Goal: Find specific page/section: Find specific page/section

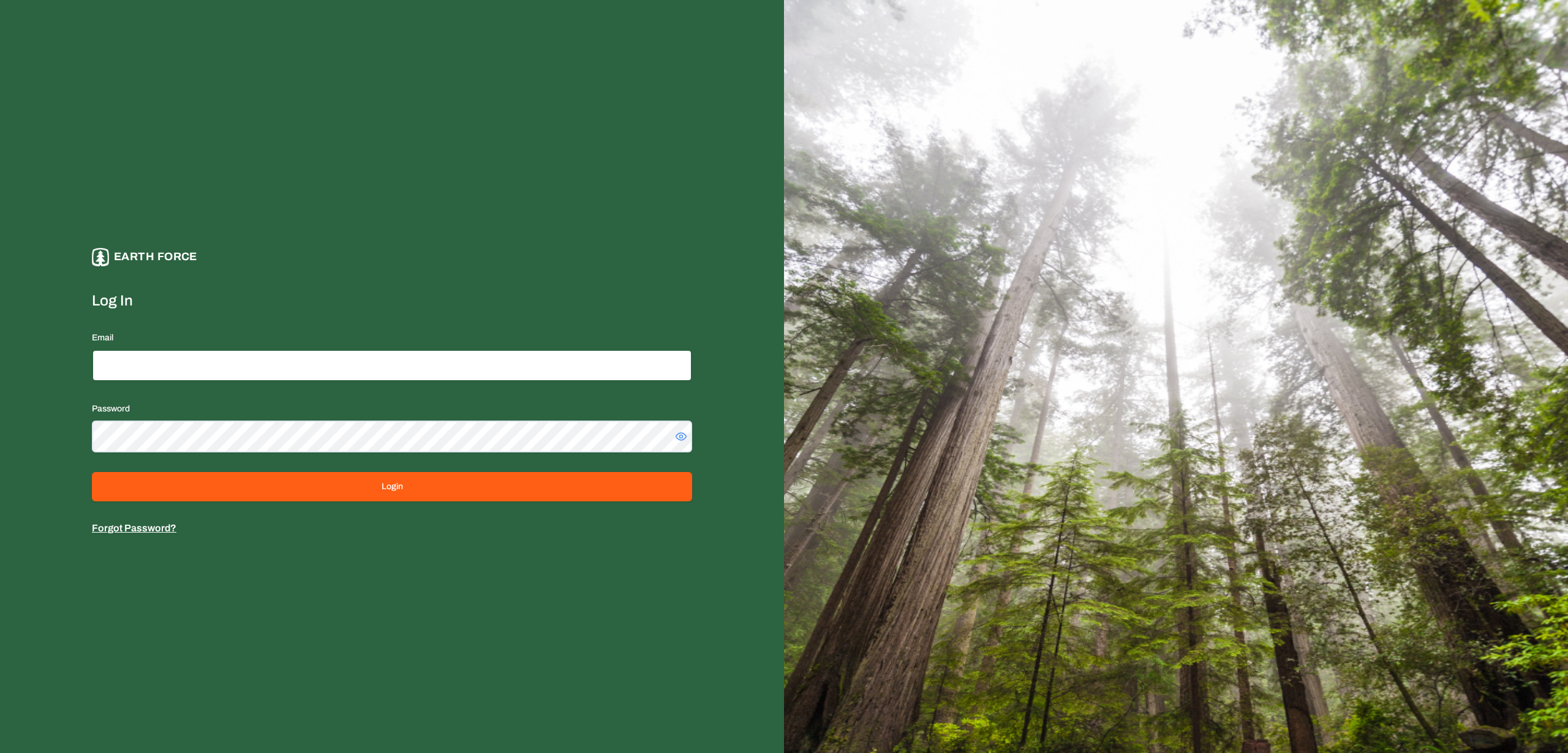
type input "**********"
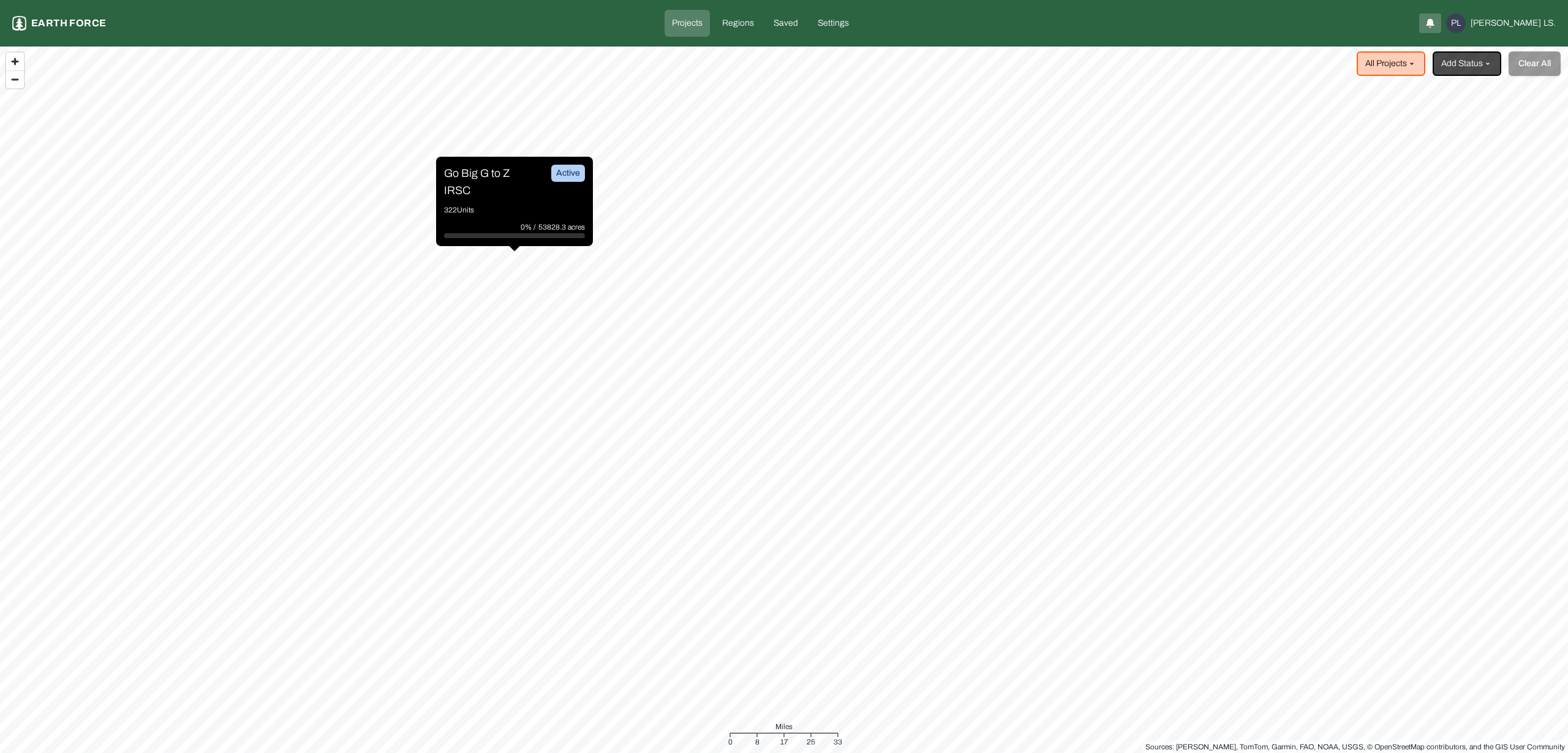
click at [516, 179] on p "Go Big G to Z IRSC" at bounding box center [490, 181] width 92 height 34
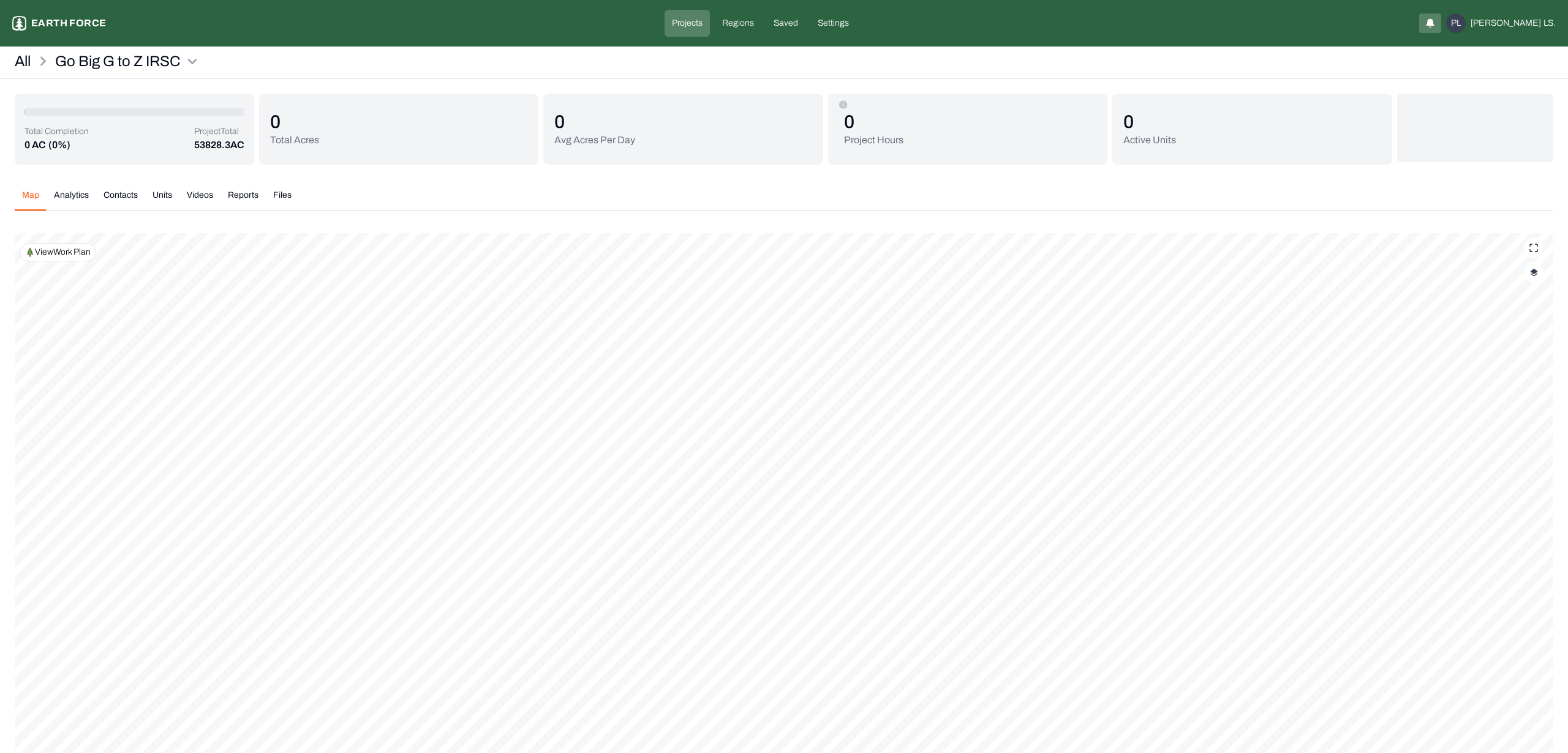
click at [78, 257] on p "View Work Plan" at bounding box center [62, 252] width 55 height 12
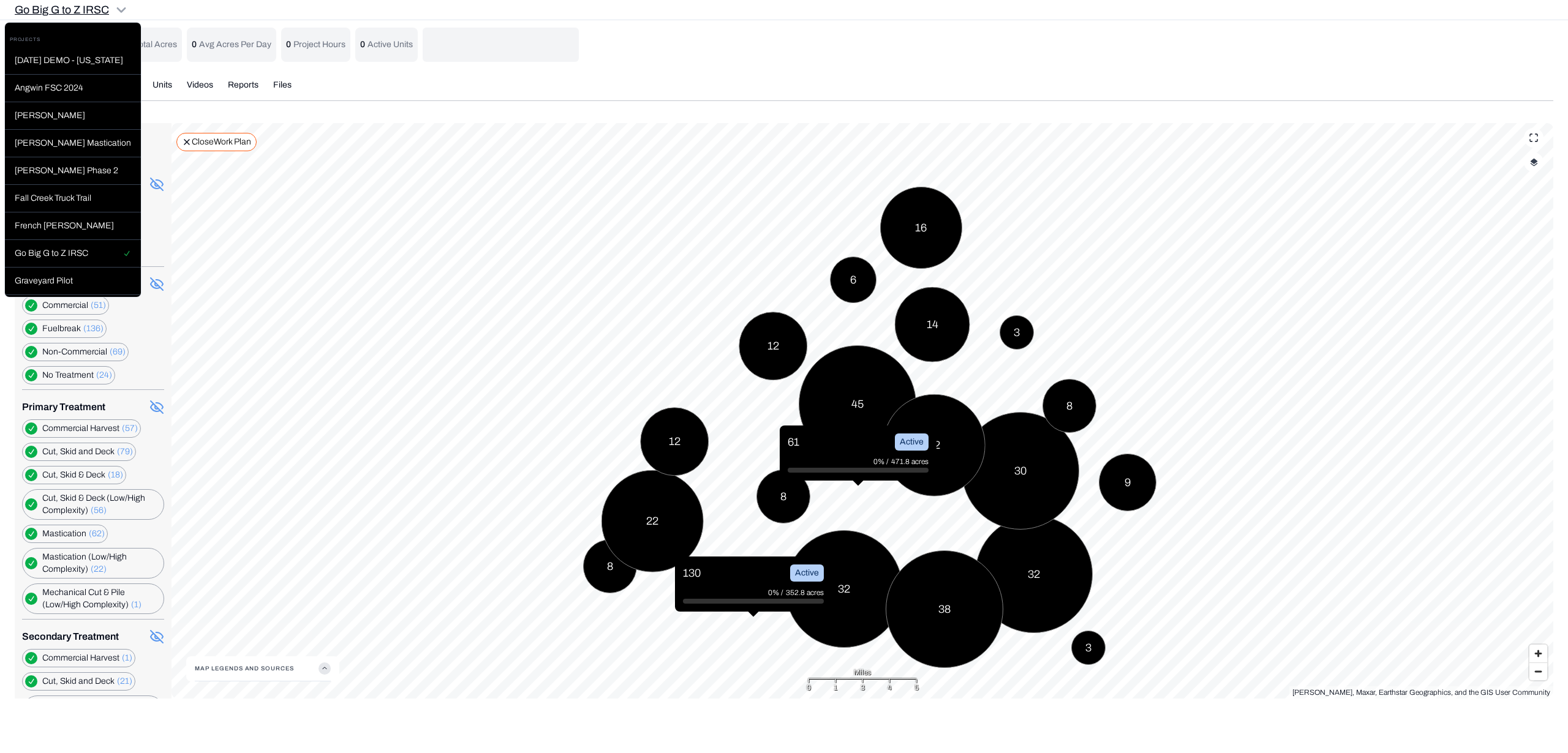
click at [108, 13] on html "Go Big G to Z IRSC Earth force Projects Regions Saved Settings PL [PERSON_NAME]…" at bounding box center [784, 356] width 1568 height 713
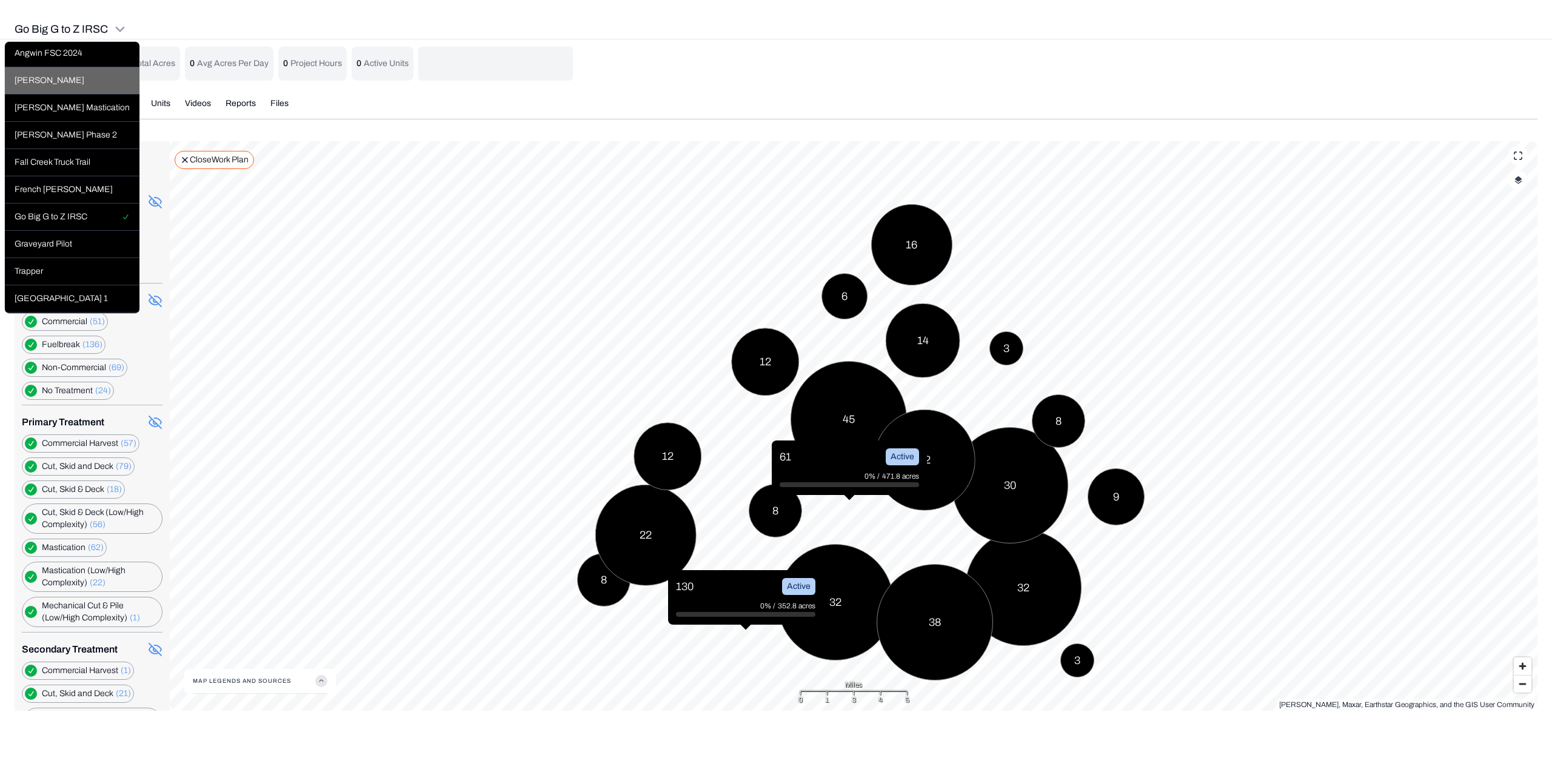
scroll to position [79, 0]
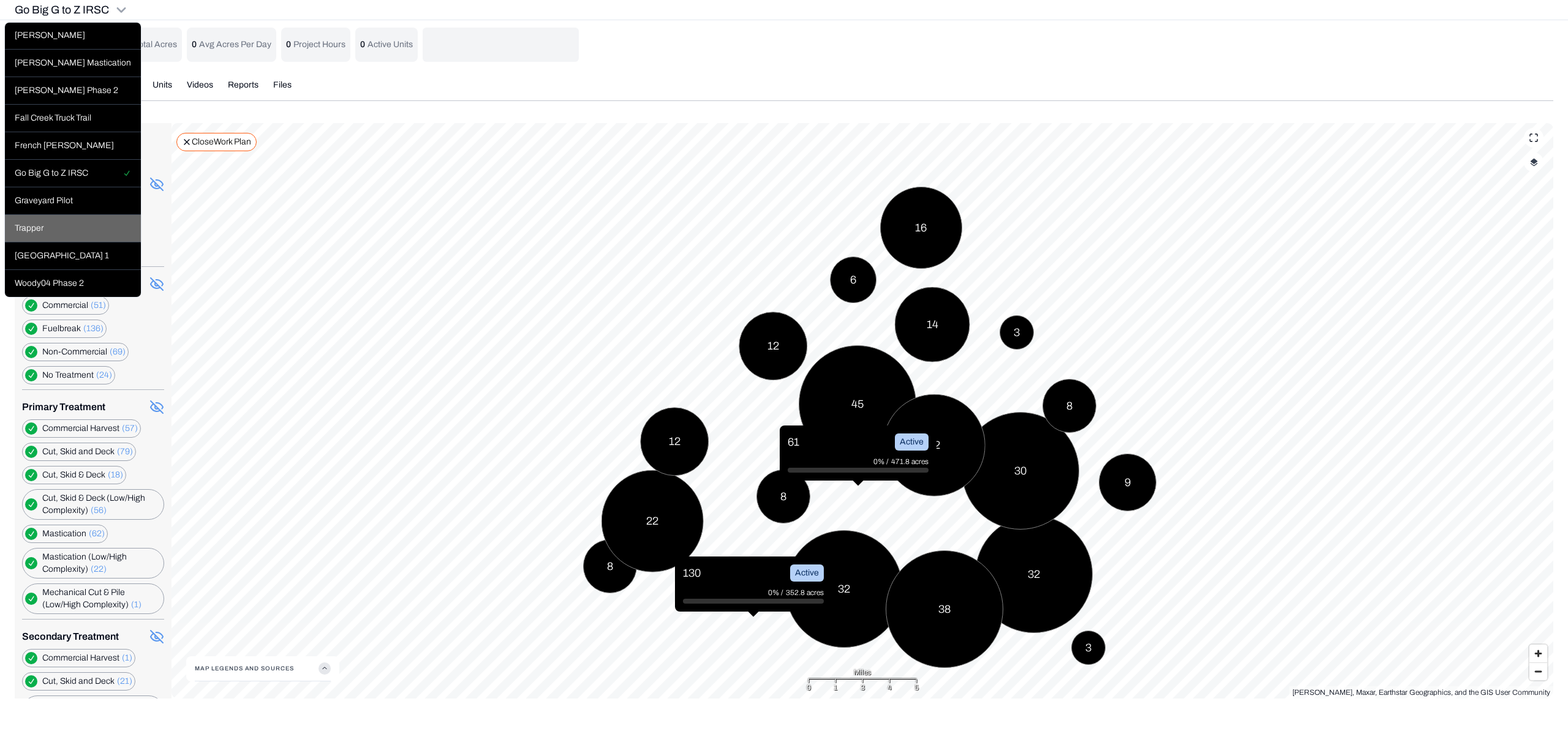
click at [41, 226] on div "Trapper" at bounding box center [73, 228] width 136 height 27
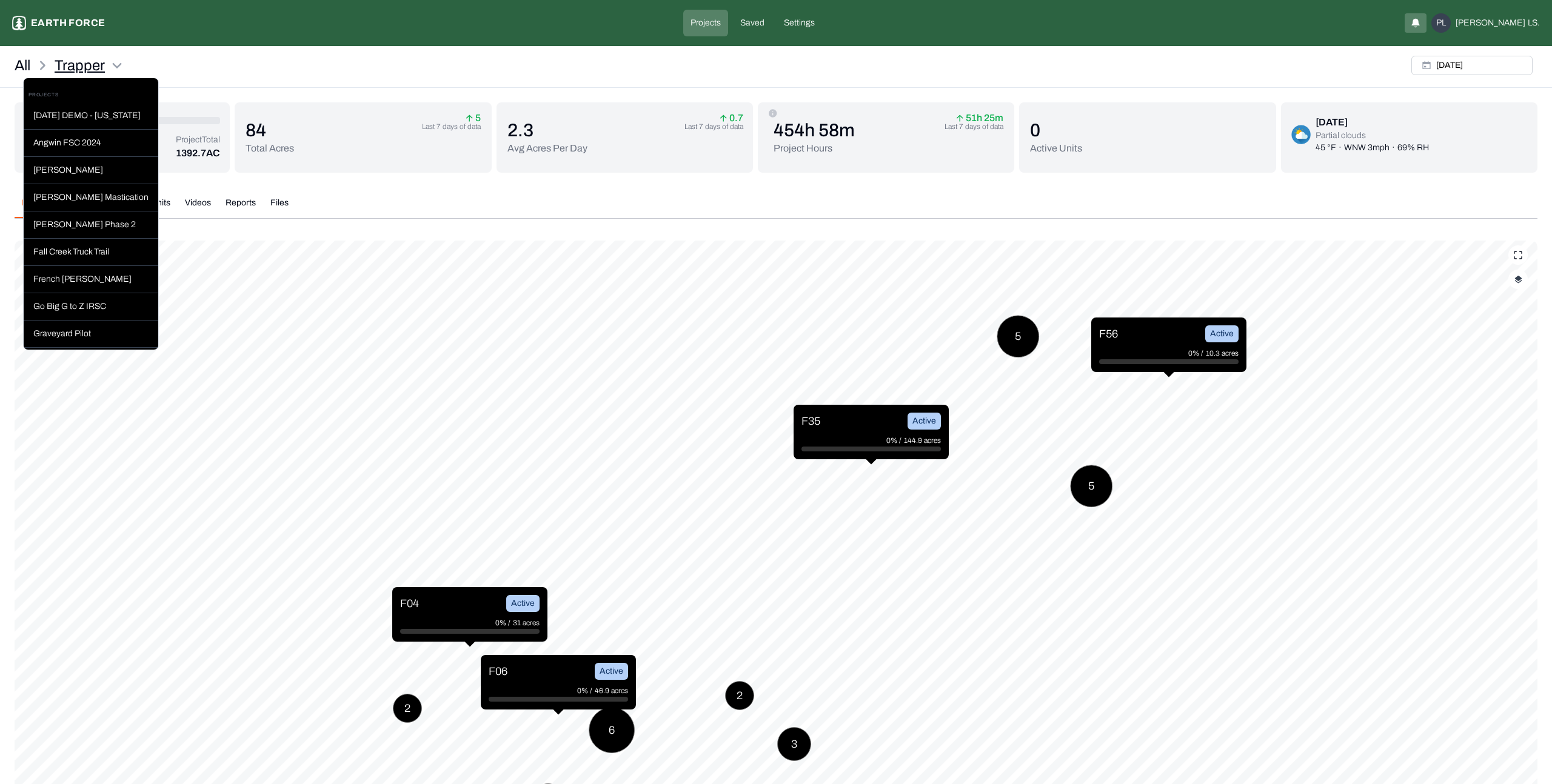
click at [116, 64] on html "Trapper Earth force Projects Saved Settings PL Philip LS. All Trapper Thu, Jan,…" at bounding box center [776, 450] width 1552 height 900
click at [75, 300] on div "Go Big G to Z IRSC" at bounding box center [91, 306] width 134 height 27
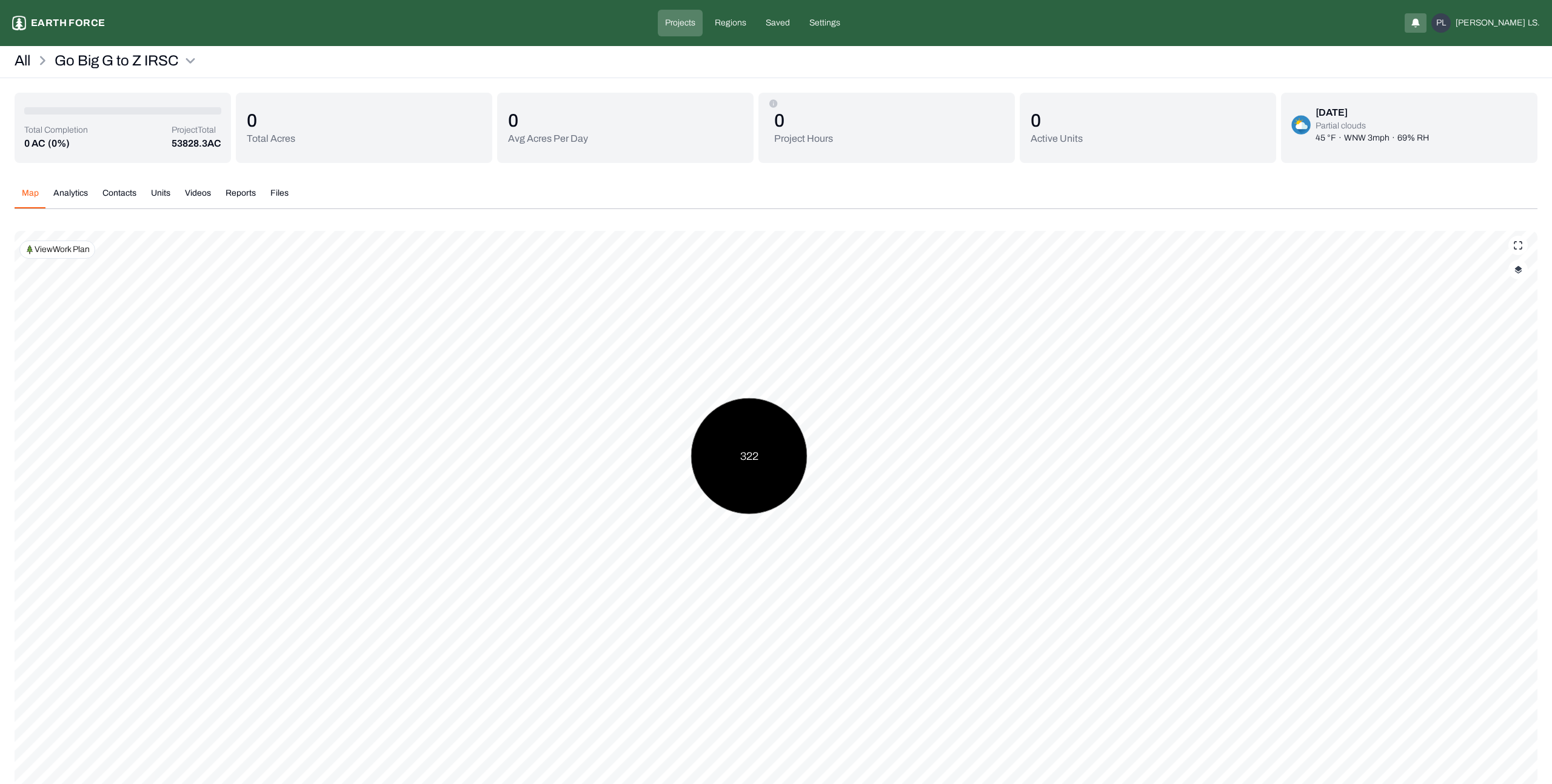
drag, startPoint x: 808, startPoint y: 476, endPoint x: 693, endPoint y: 433, distance: 122.8
click at [693, 433] on div "322" at bounding box center [749, 457] width 116 height 116
click at [715, 443] on div "322" at bounding box center [740, 452] width 116 height 116
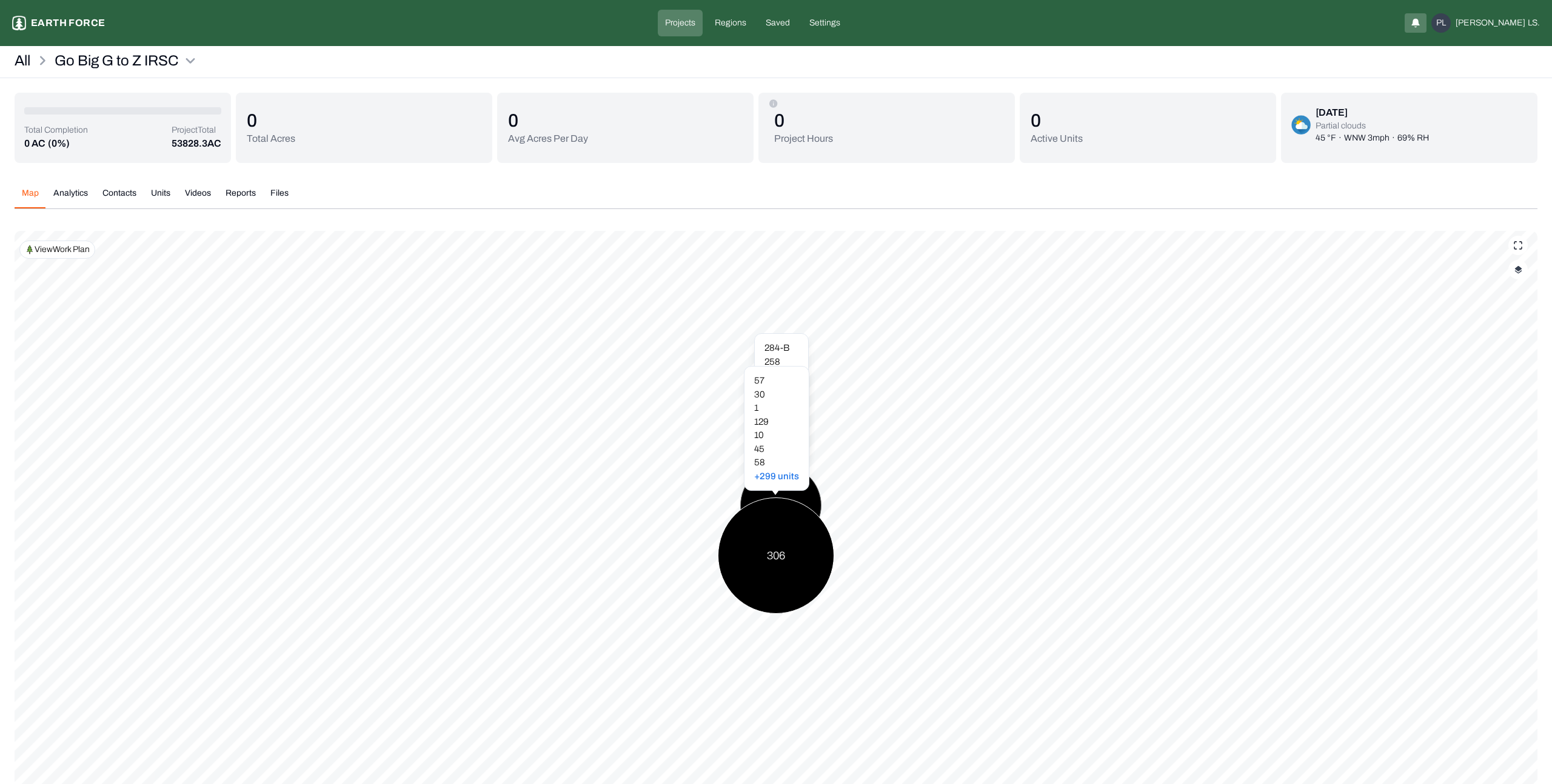
click at [766, 552] on div "306" at bounding box center [776, 556] width 116 height 116
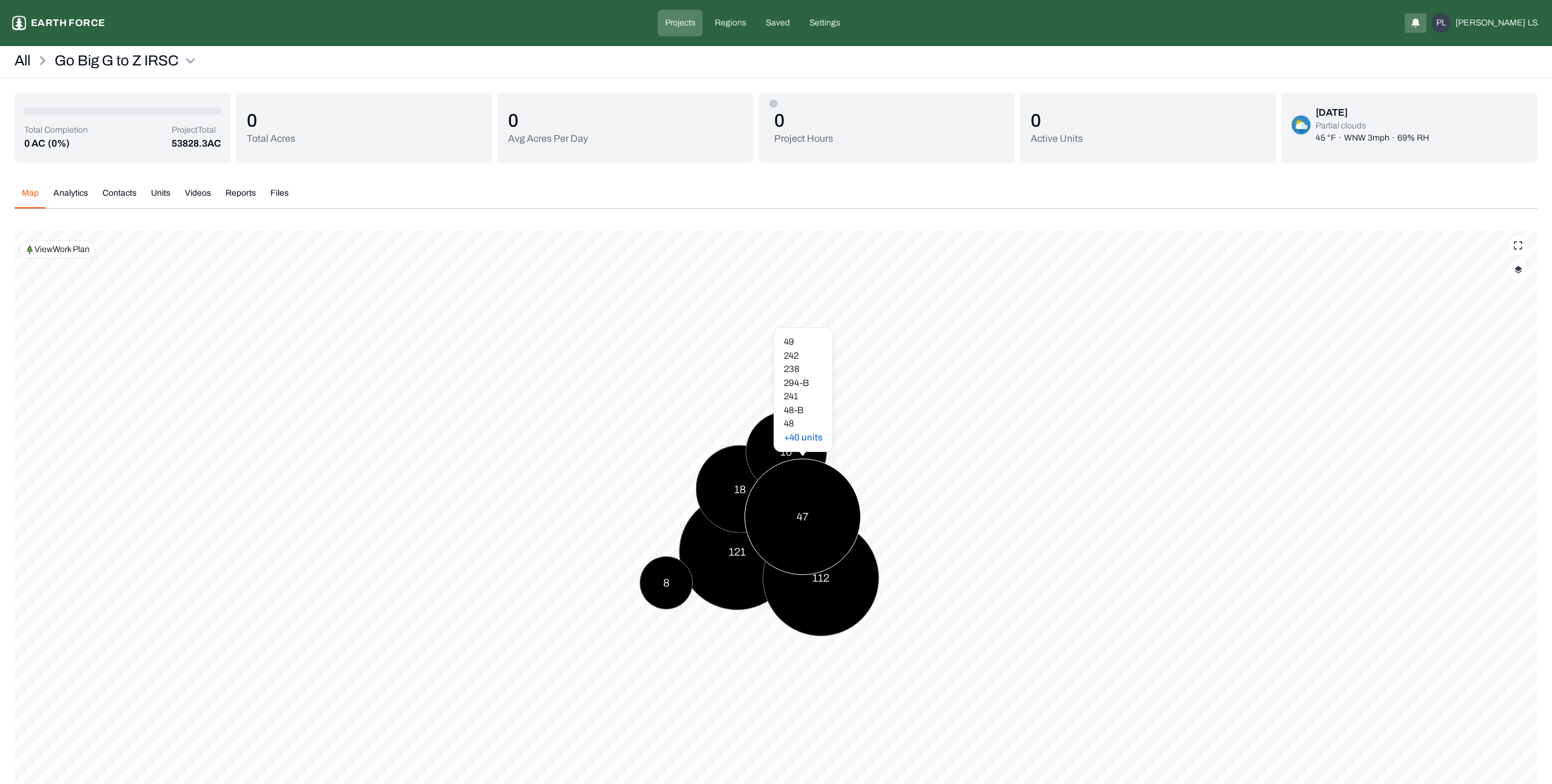
click at [733, 572] on div "121" at bounding box center [738, 552] width 116 height 116
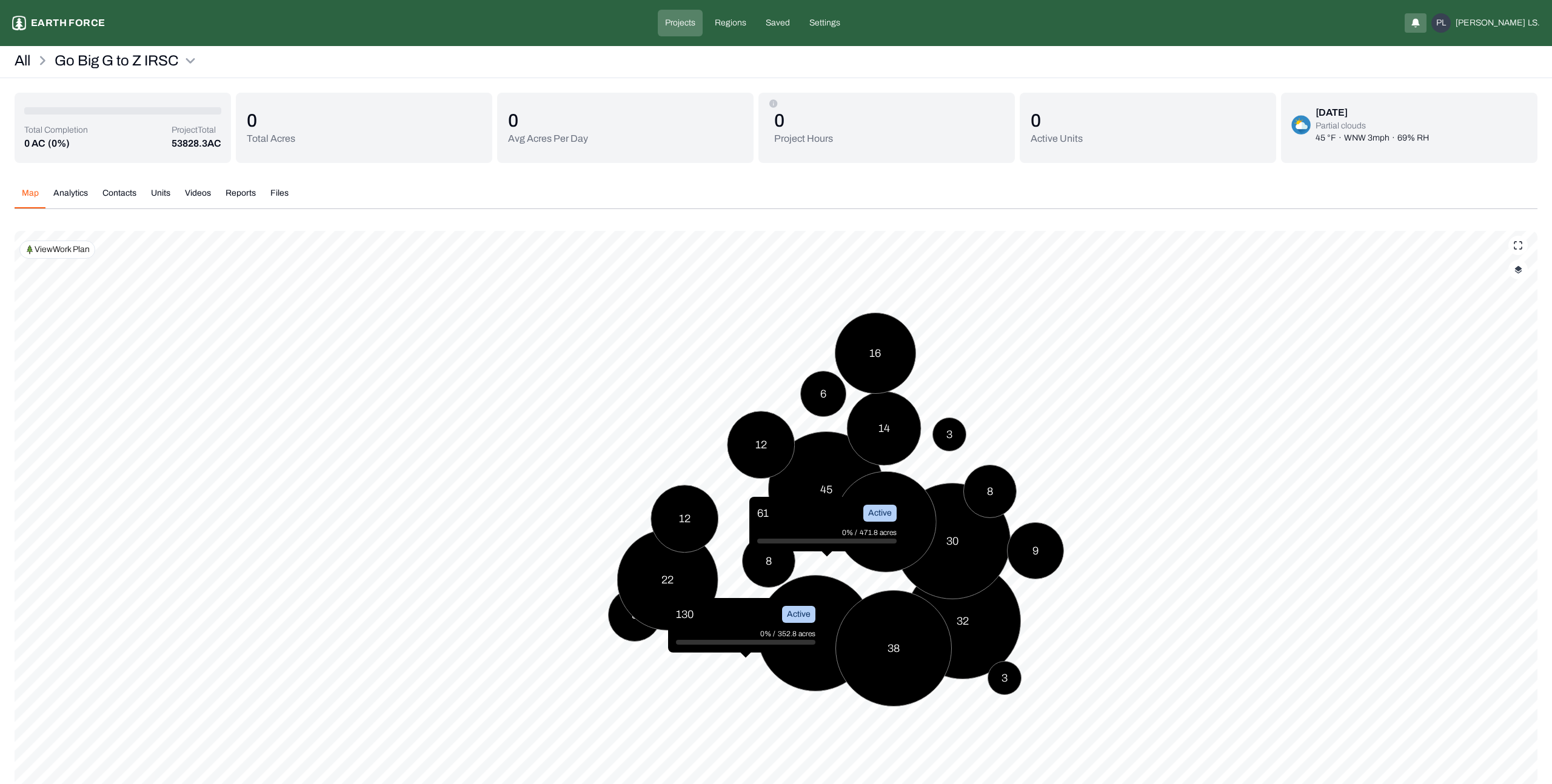
click at [57, 246] on p "View Work Plan" at bounding box center [61, 250] width 55 height 12
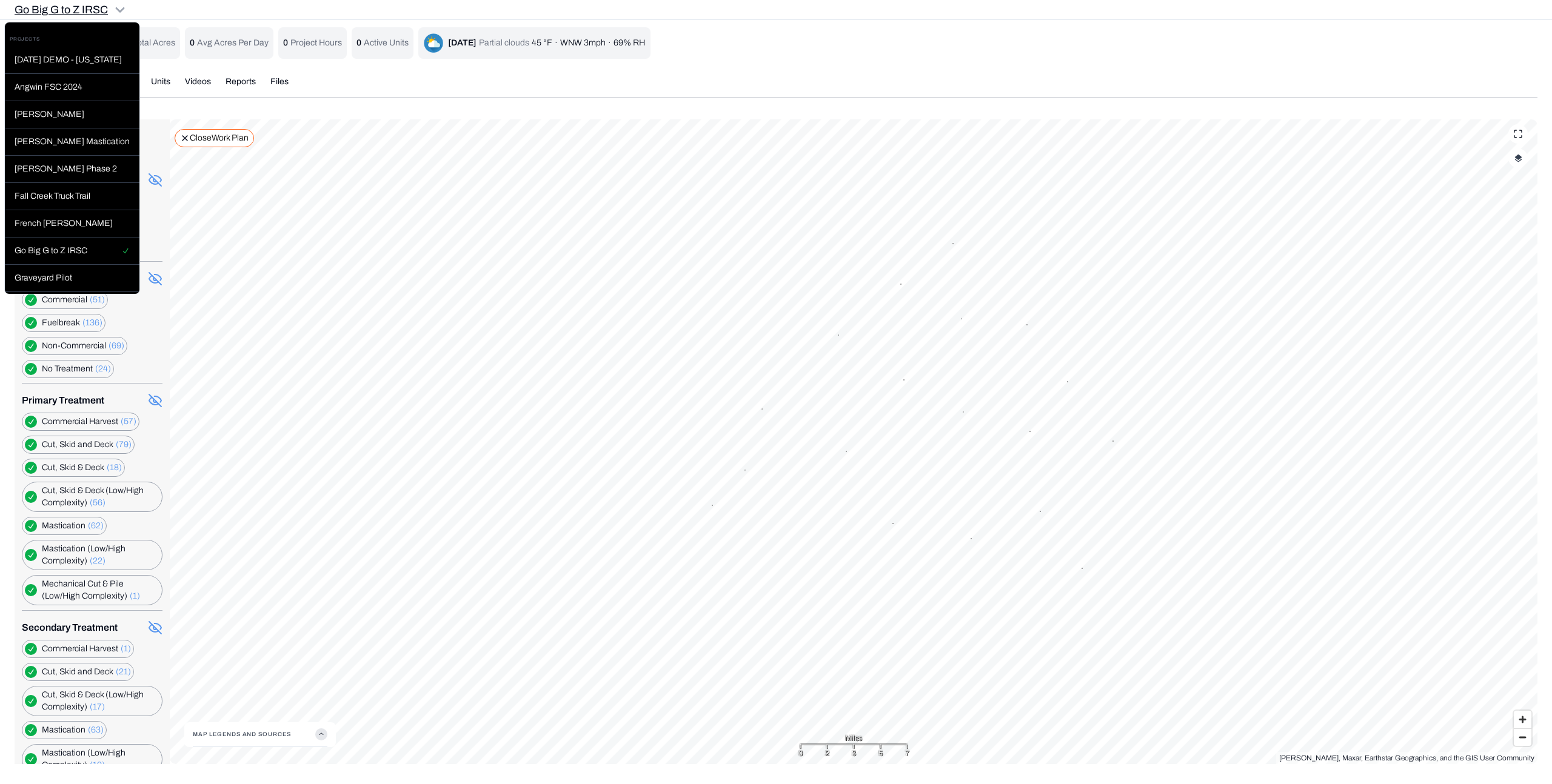
click at [89, 6] on html "Go Big G to Z IRSC Earth force Projects Regions Saved Settings PL Philip LS. Go…" at bounding box center [776, 390] width 1552 height 779
click at [56, 282] on div "Graveyard Pilot" at bounding box center [72, 278] width 134 height 27
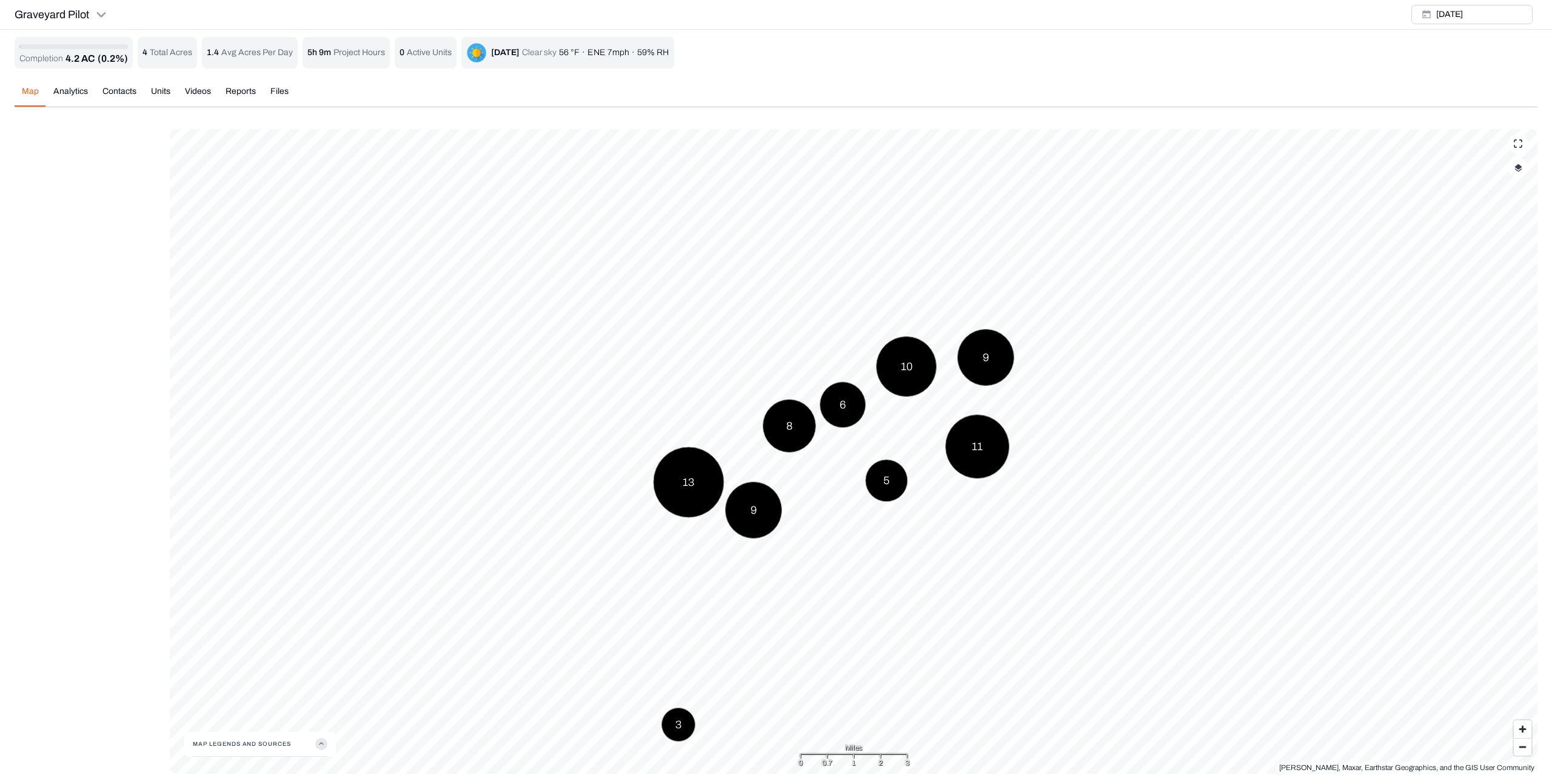
click at [500, 101] on div "Map Analytics Contacts Units Videos Reports Files" at bounding box center [776, 96] width 1523 height 22
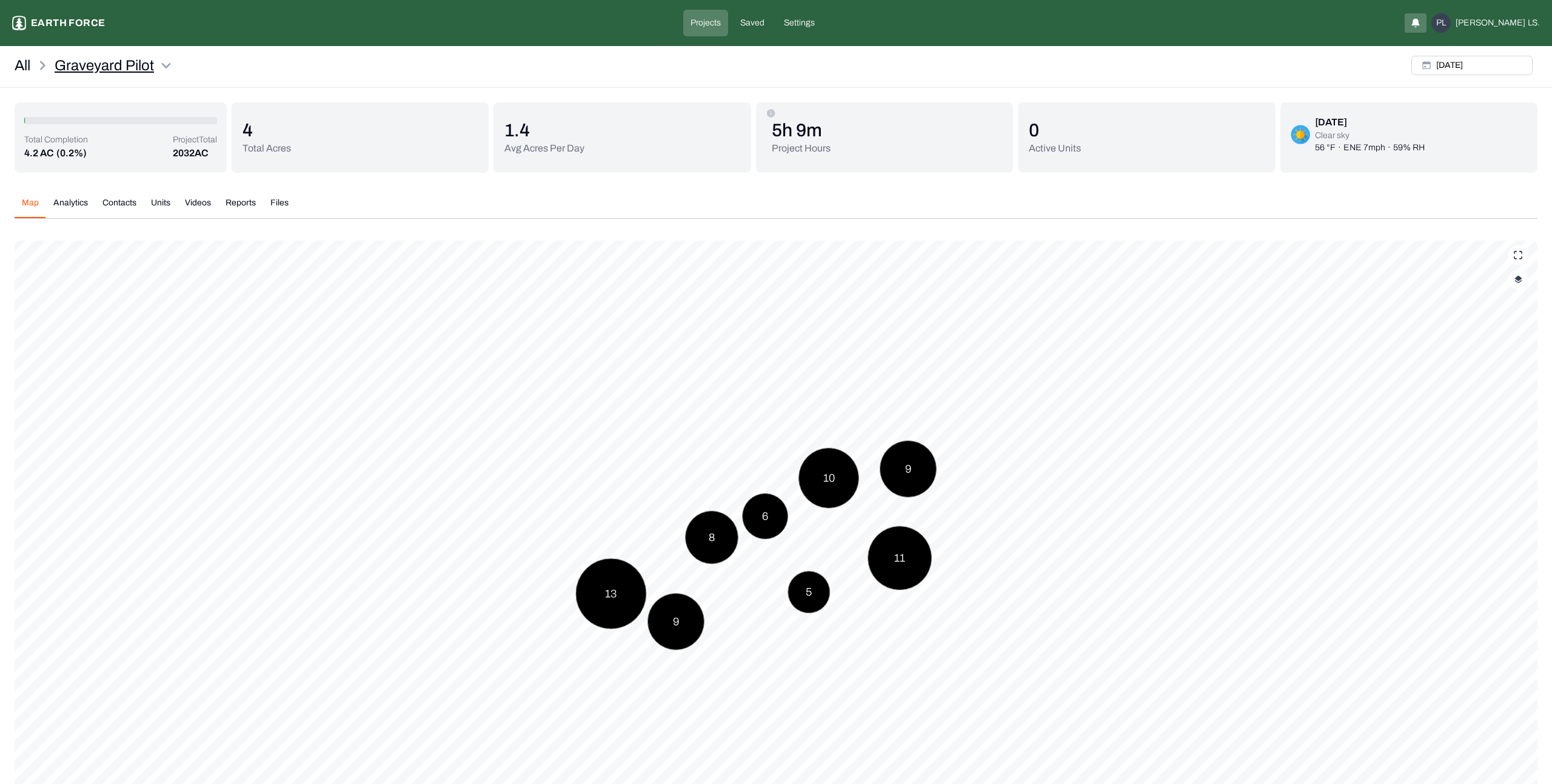
click at [159, 65] on html "Graveyard Pilot Earth force Projects Saved Settings PL Philip LS. All Graveyard…" at bounding box center [776, 450] width 1552 height 900
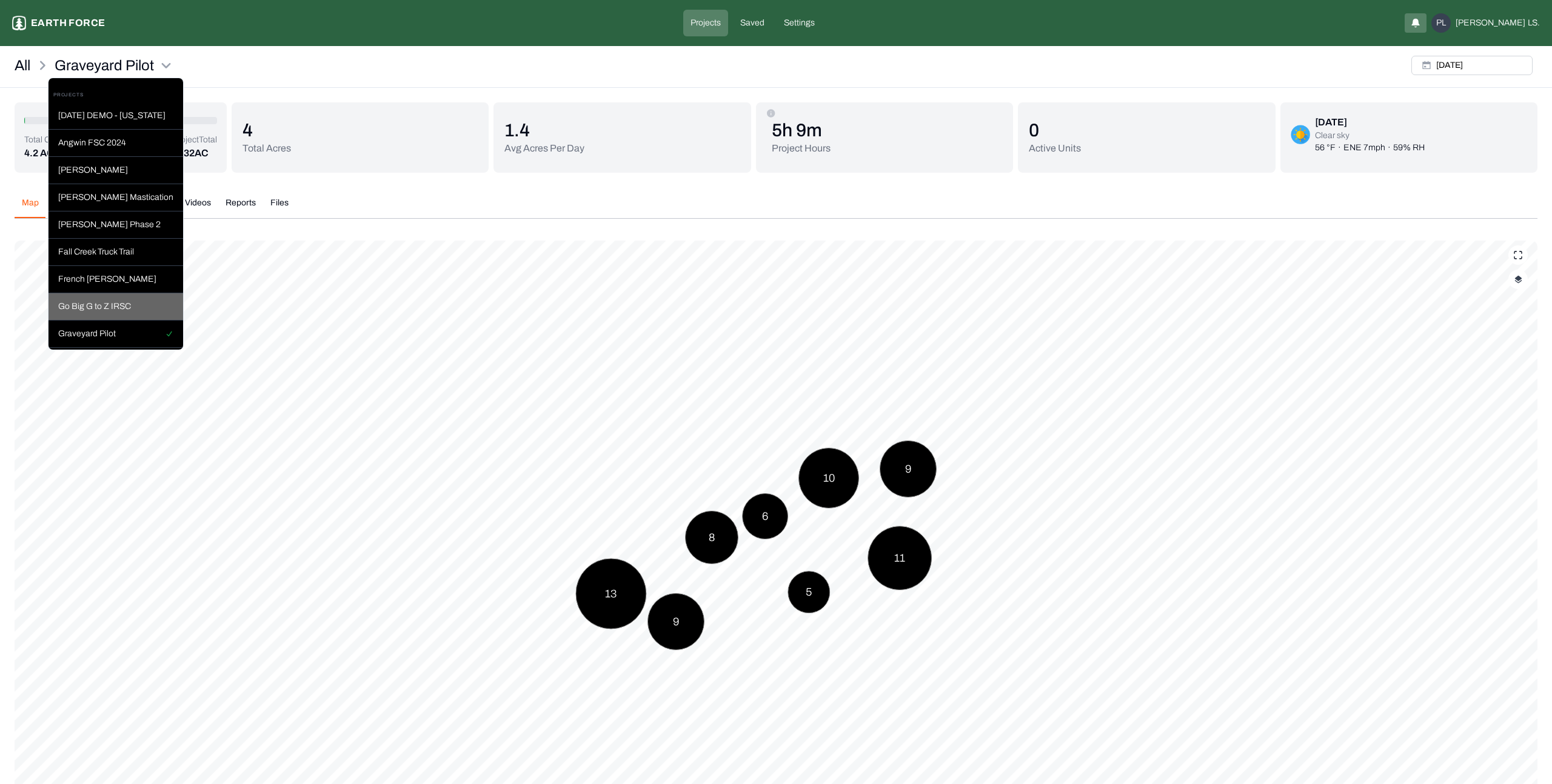
click at [119, 304] on div "Go Big G to Z IRSC" at bounding box center [115, 306] width 134 height 27
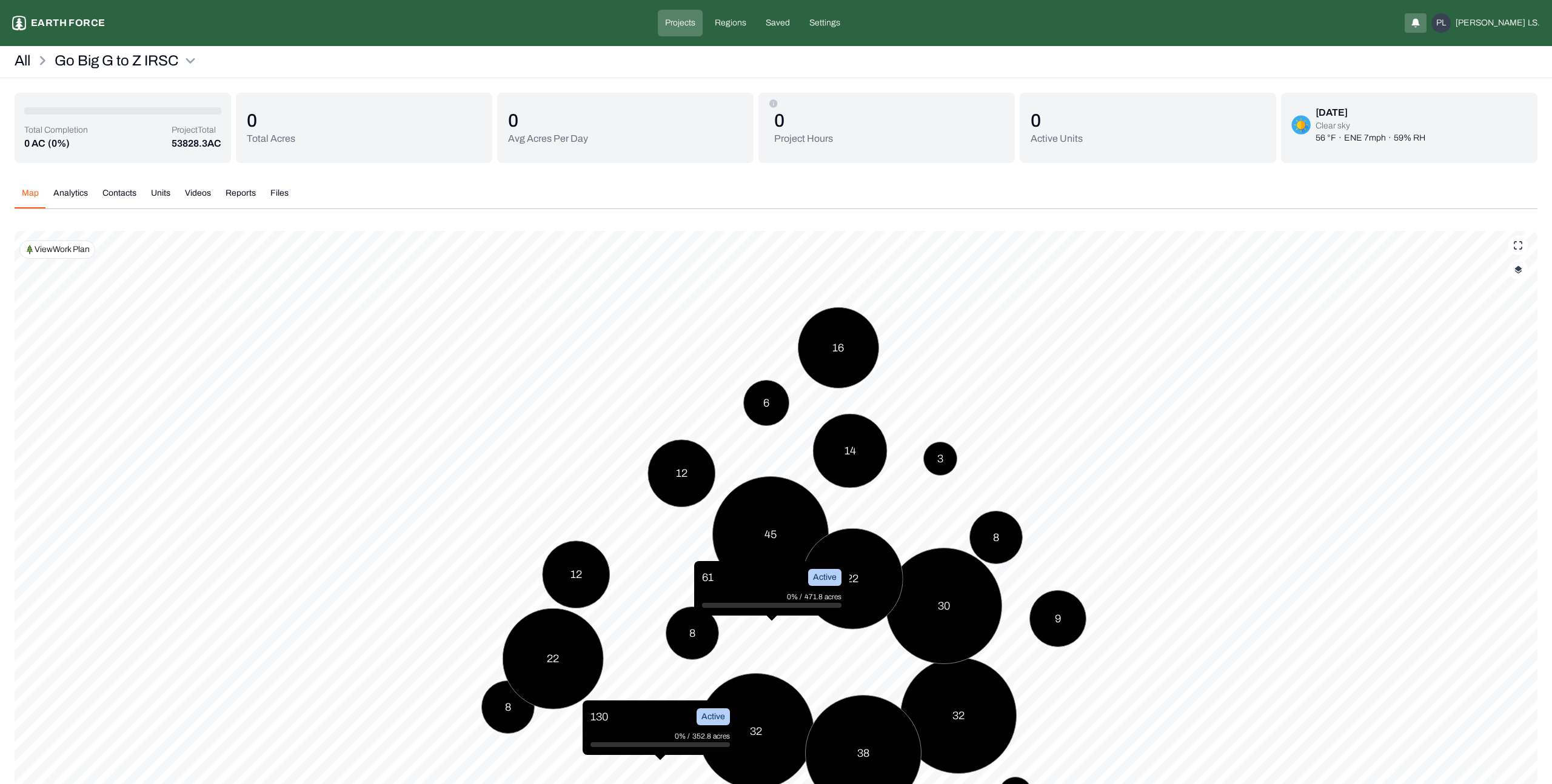
click at [665, 210] on div "Map Analytics Contacts Units Videos Reports Files Polygons Displayed on Map (11…" at bounding box center [776, 526] width 1523 height 698
click at [85, 253] on p "View Work Plan" at bounding box center [61, 250] width 55 height 12
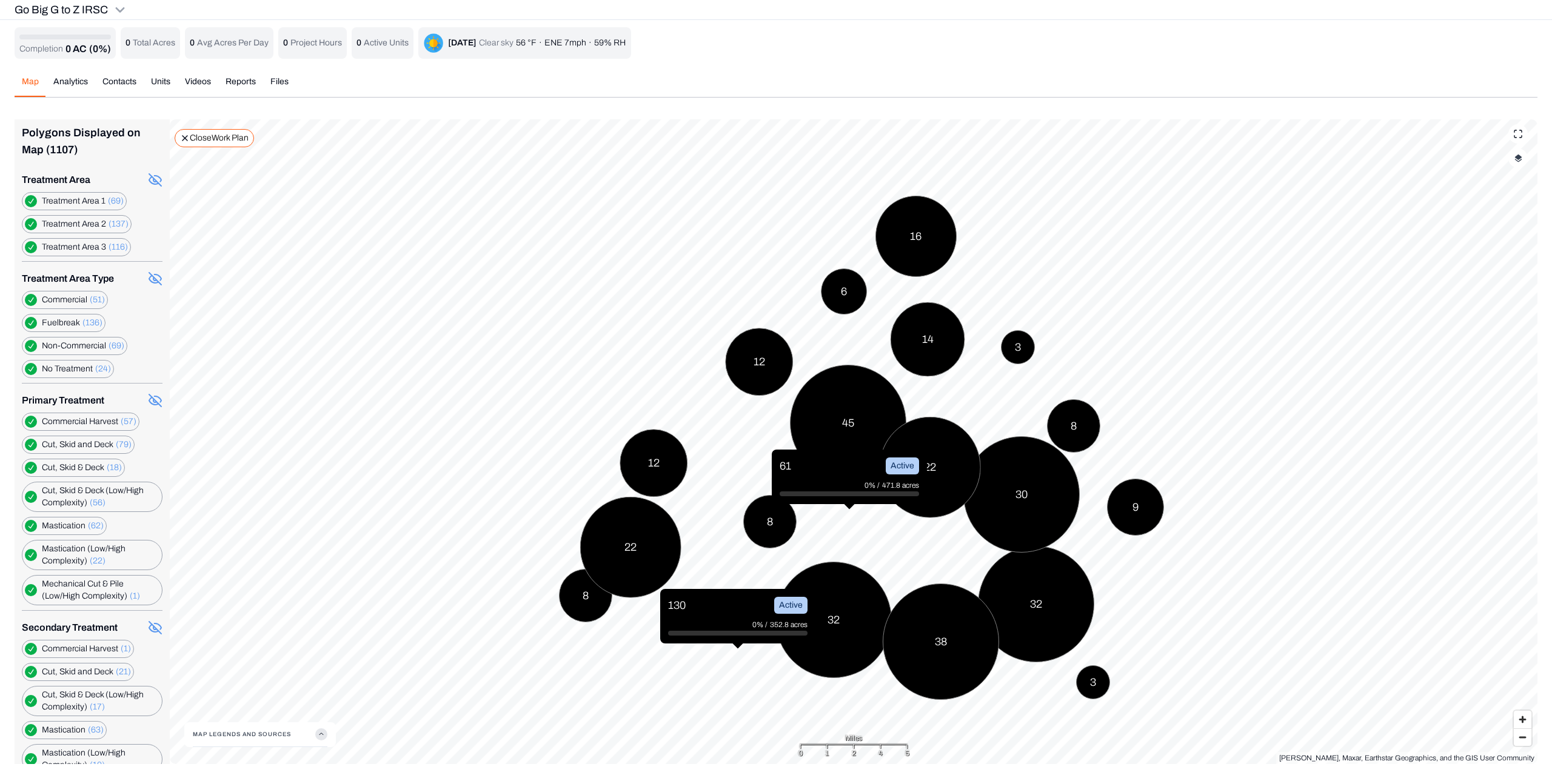
click at [317, 732] on icon "button" at bounding box center [321, 734] width 12 height 12
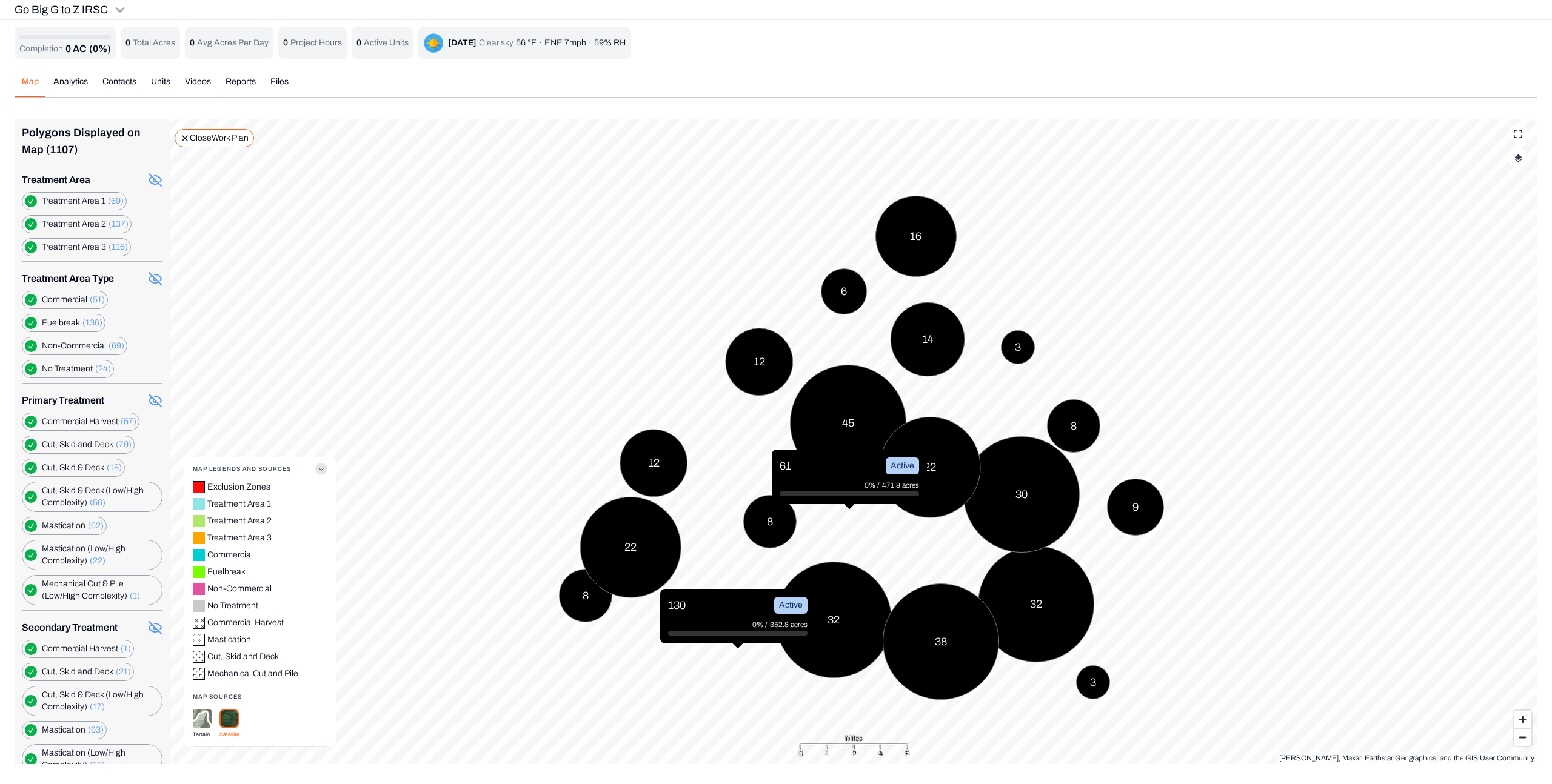
click at [204, 720] on img at bounding box center [203, 719] width 20 height 20
click at [240, 718] on div "Terrain Satellite" at bounding box center [260, 725] width 134 height 32
click at [225, 719] on img at bounding box center [229, 719] width 20 height 20
click at [199, 719] on img at bounding box center [203, 719] width 20 height 20
click at [230, 719] on img at bounding box center [229, 719] width 20 height 20
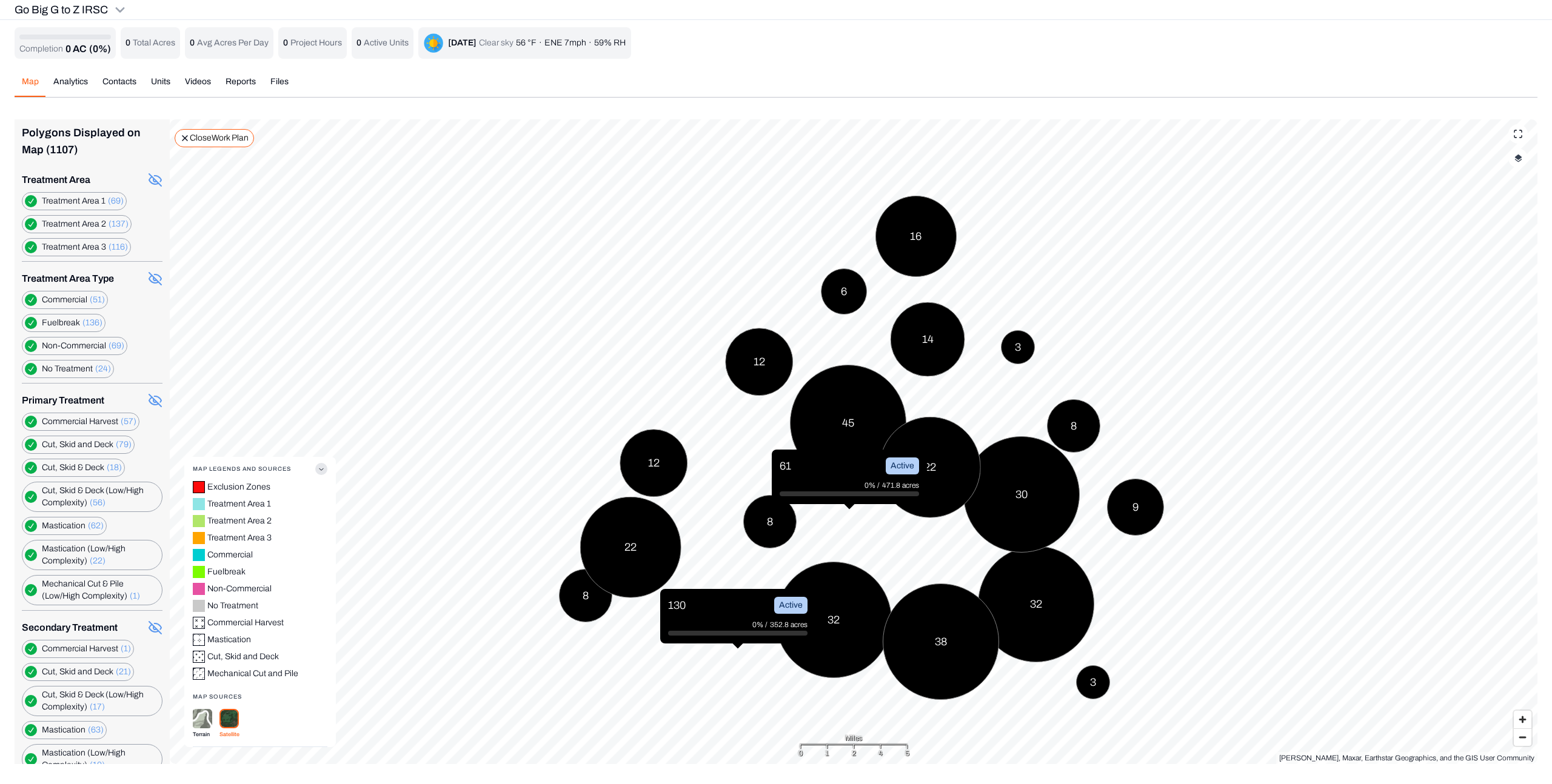
click at [1353, 759] on div "[PERSON_NAME], Maxar, Earthstar Geographics, and the GIS User Community" at bounding box center [1407, 758] width 255 height 12
click at [1350, 757] on div "[PERSON_NAME], Maxar, Earthstar Geographics, and the GIS User Community" at bounding box center [1407, 758] width 255 height 12
